Goal: Task Accomplishment & Management: Use online tool/utility

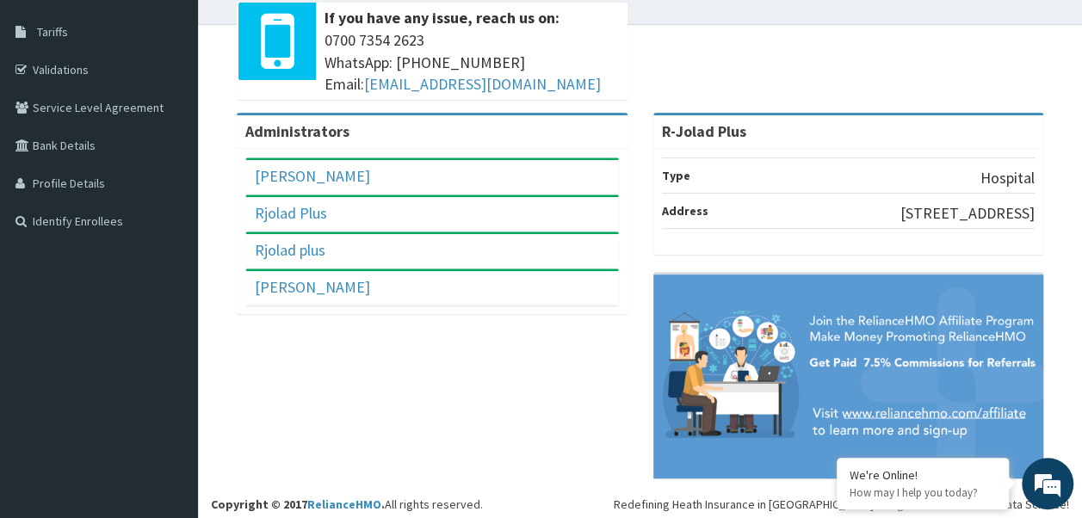
scroll to position [275, 0]
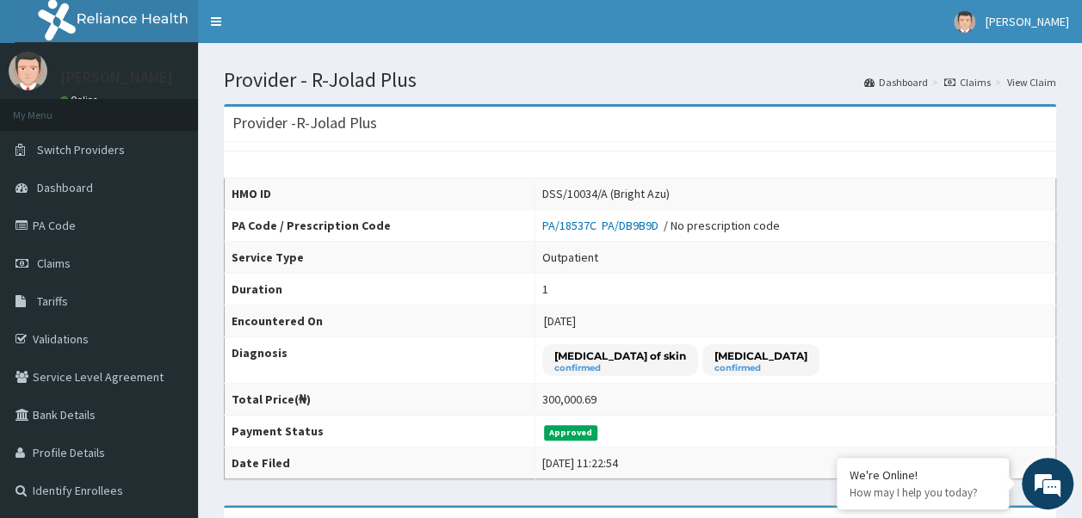
click at [971, 79] on link "Claims" at bounding box center [967, 82] width 46 height 15
click at [1031, 82] on link "View Claim" at bounding box center [1031, 82] width 49 height 15
click at [905, 83] on link "Dashboard" at bounding box center [896, 82] width 64 height 15
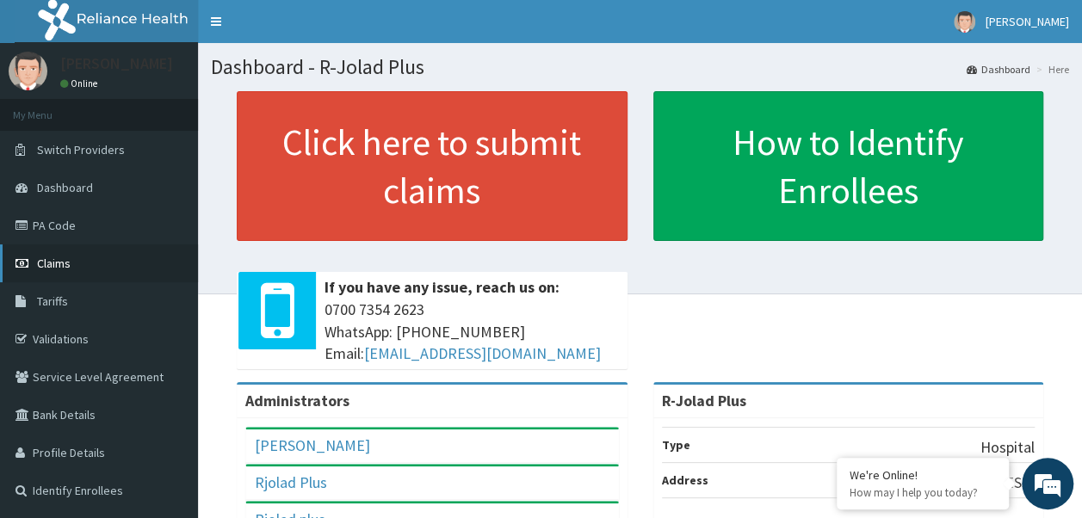
click at [59, 263] on span "Claims" at bounding box center [54, 263] width 34 height 15
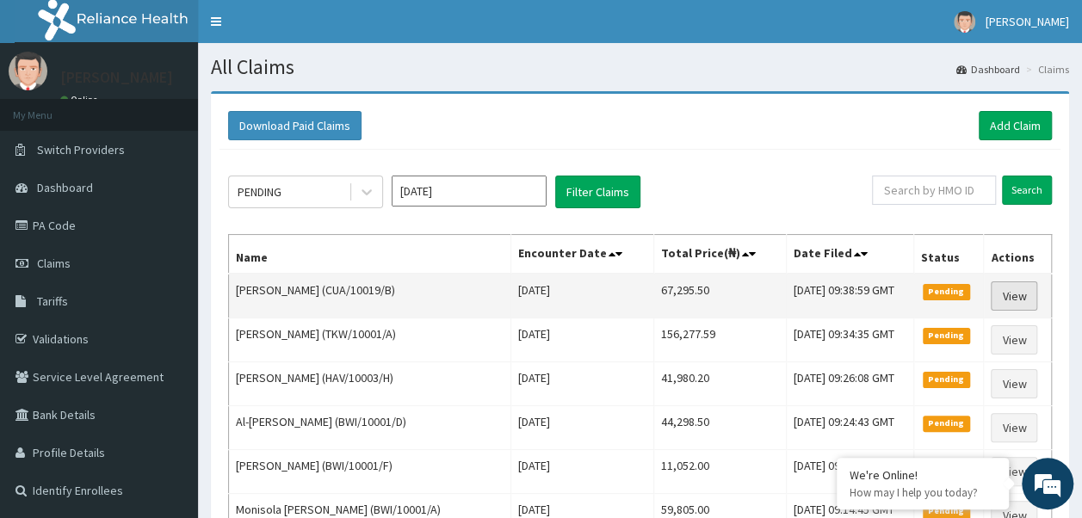
click at [1021, 296] on link "View" at bounding box center [1014, 295] width 46 height 29
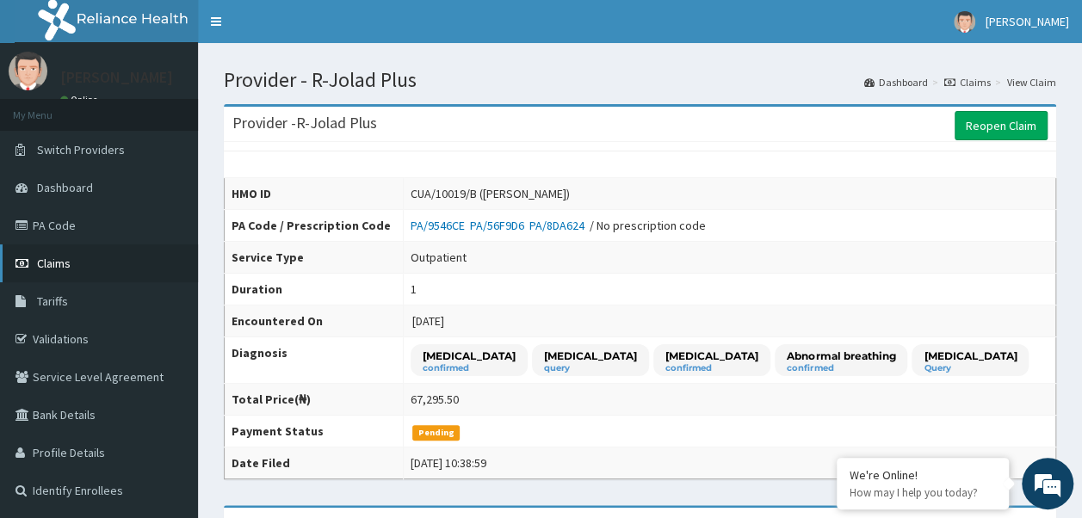
click at [59, 262] on span "Claims" at bounding box center [54, 263] width 34 height 15
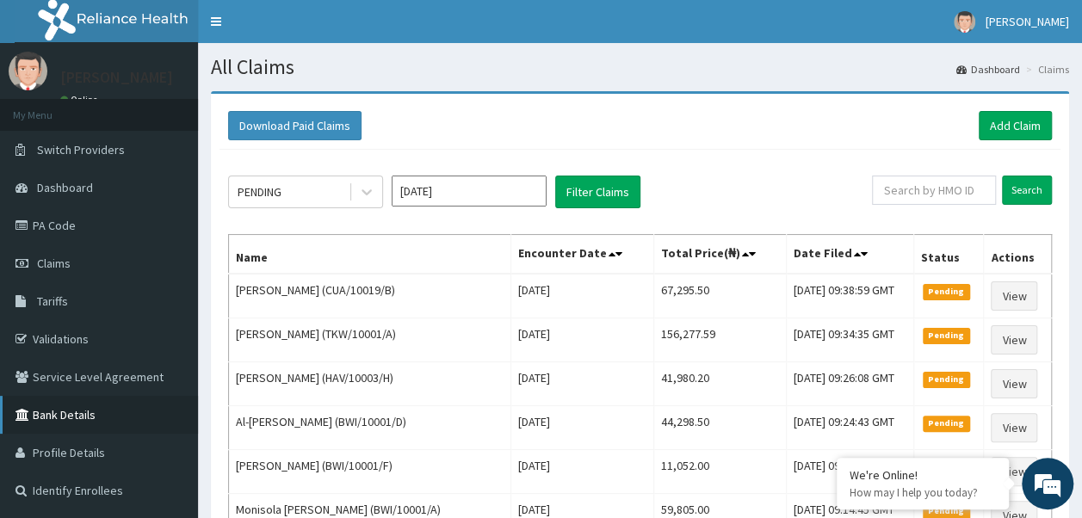
click at [62, 417] on link "Bank Details" at bounding box center [99, 415] width 198 height 38
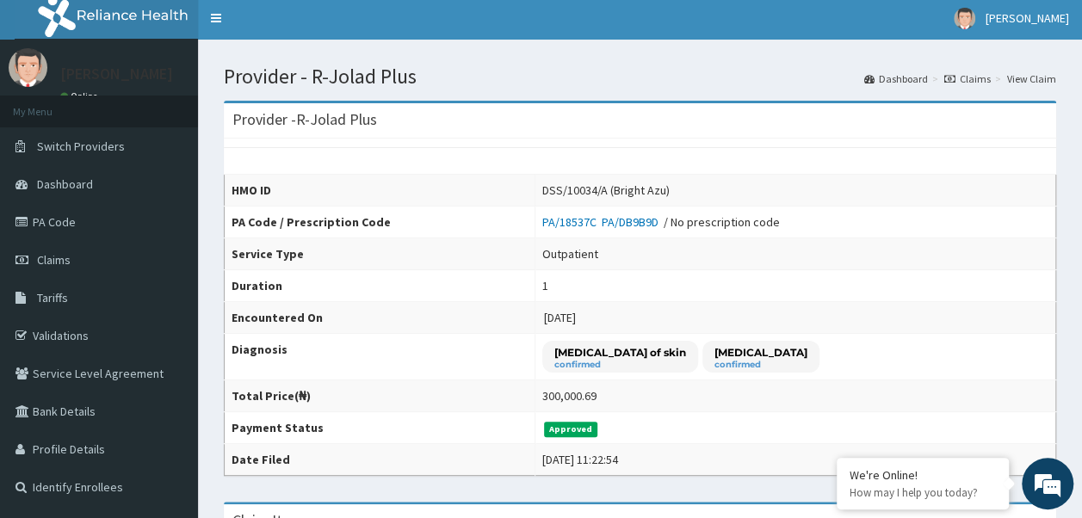
click at [976, 77] on link "Claims" at bounding box center [967, 78] width 46 height 15
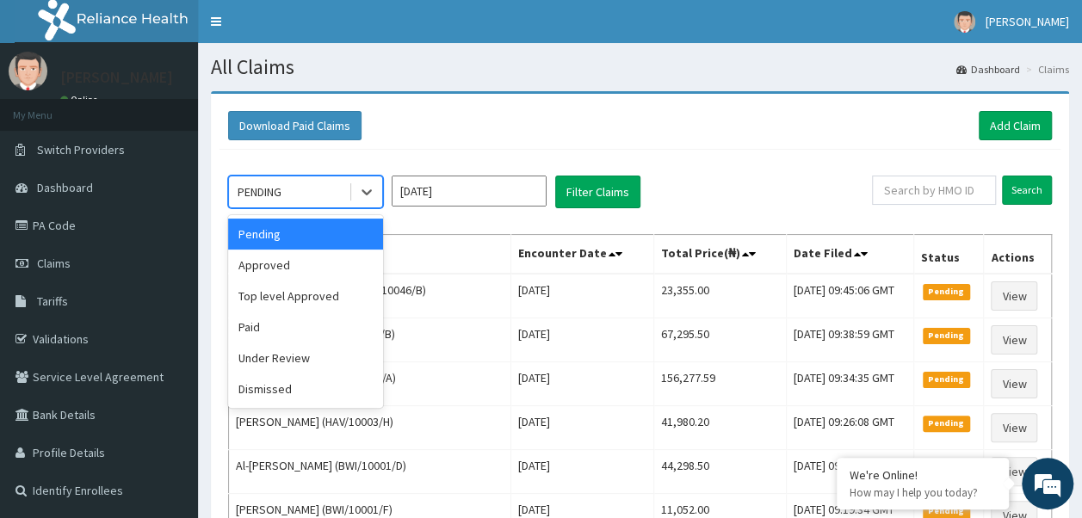
click at [339, 194] on div "PENDING" at bounding box center [289, 192] width 120 height 28
click at [279, 332] on div "Paid" at bounding box center [305, 327] width 155 height 31
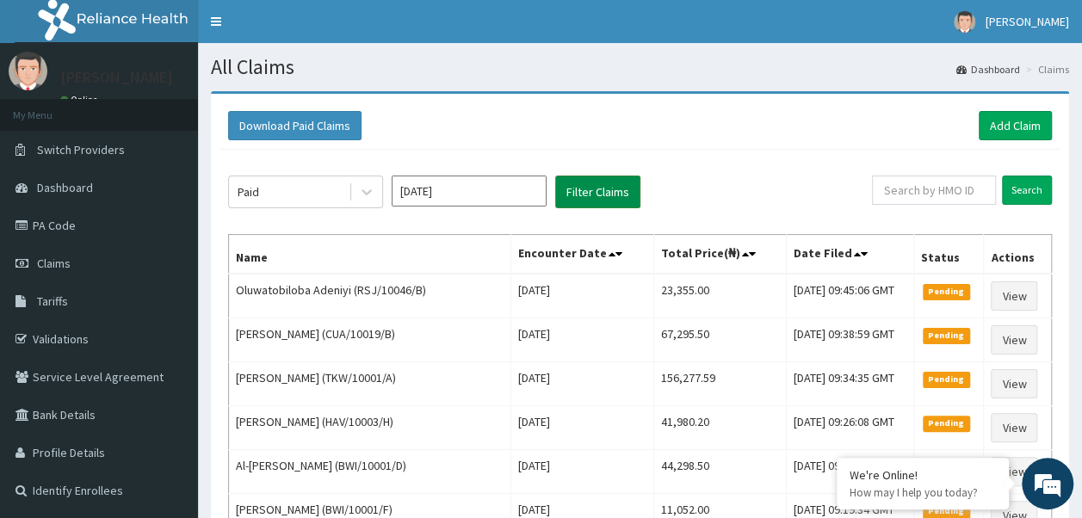
click at [585, 194] on button "Filter Claims" at bounding box center [597, 192] width 85 height 33
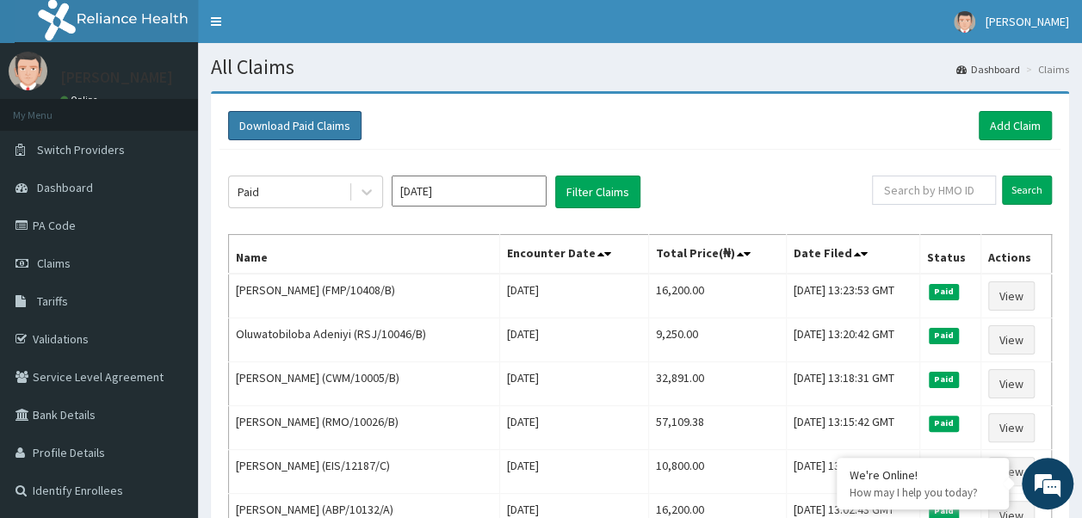
click at [322, 118] on button "Download Paid Claims" at bounding box center [294, 125] width 133 height 29
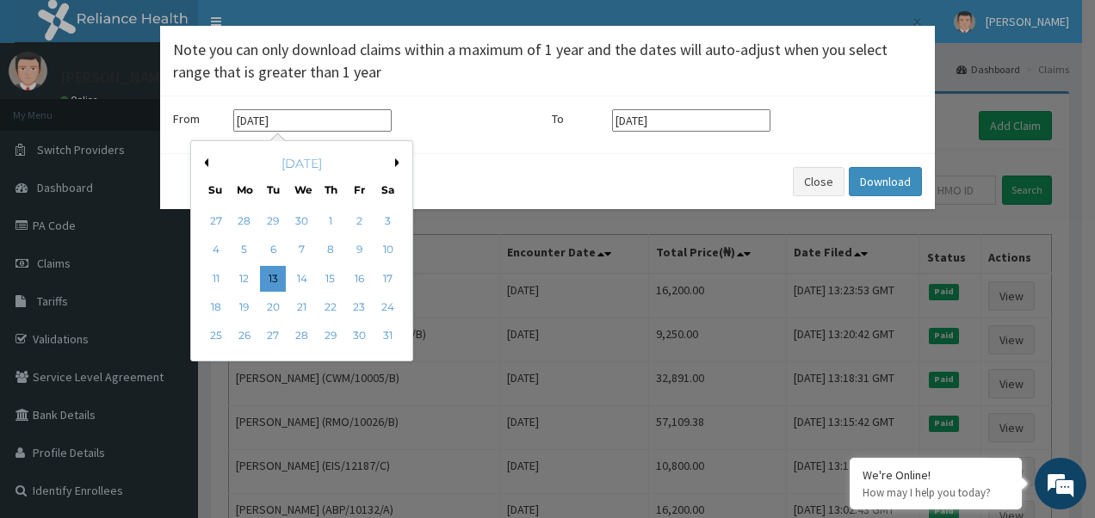
click at [314, 120] on input "[DATE]" at bounding box center [312, 120] width 158 height 22
click at [395, 165] on button "Next Month" at bounding box center [399, 162] width 9 height 9
click at [208, 224] on div "1" at bounding box center [216, 221] width 26 height 26
type input "[DATE]"
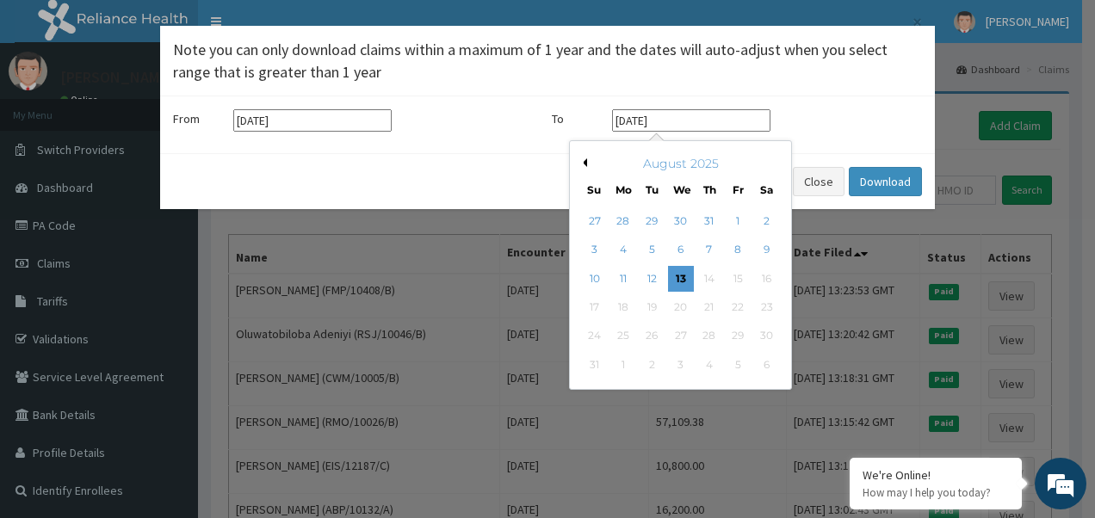
click at [663, 120] on input "[DATE]" at bounding box center [691, 120] width 158 height 22
click at [583, 163] on button "Previous Month" at bounding box center [582, 162] width 9 height 9
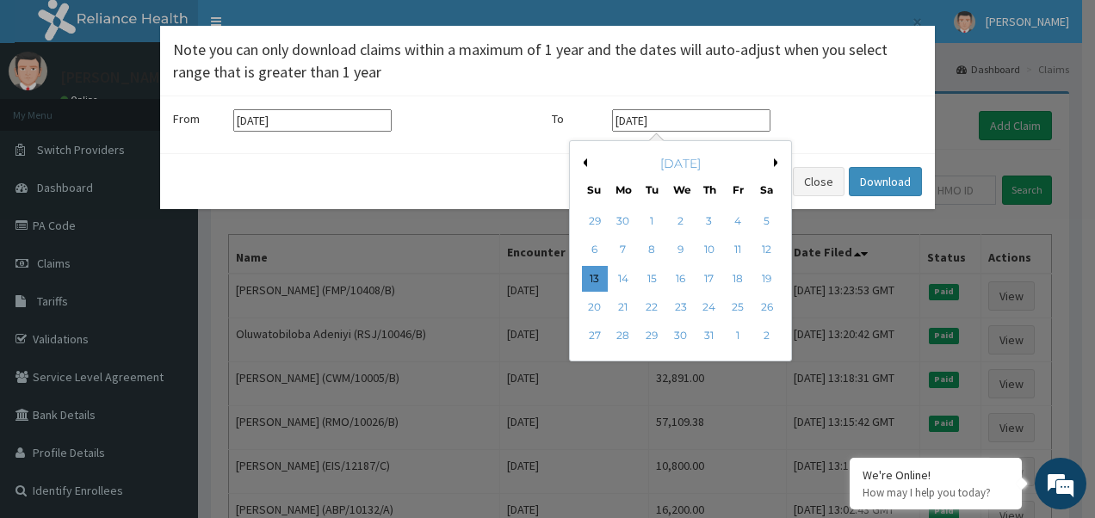
click at [583, 163] on button "Previous Month" at bounding box center [582, 162] width 9 height 9
click at [620, 334] on div "30" at bounding box center [623, 337] width 26 height 26
type input "[DATE]"
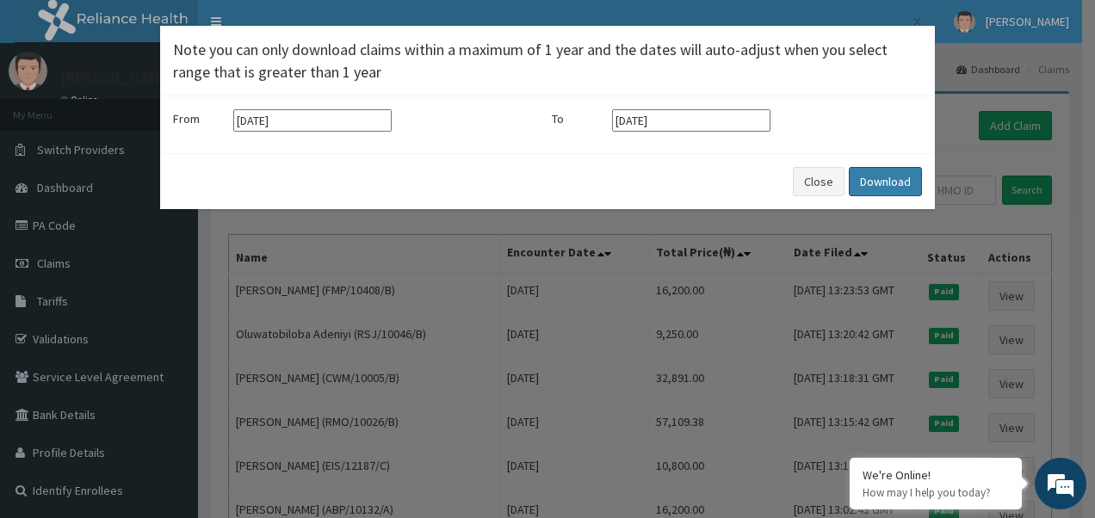
click at [869, 180] on button "Download" at bounding box center [885, 181] width 73 height 29
click at [818, 184] on button "Close" at bounding box center [819, 181] width 52 height 29
